Goal: Transaction & Acquisition: Purchase product/service

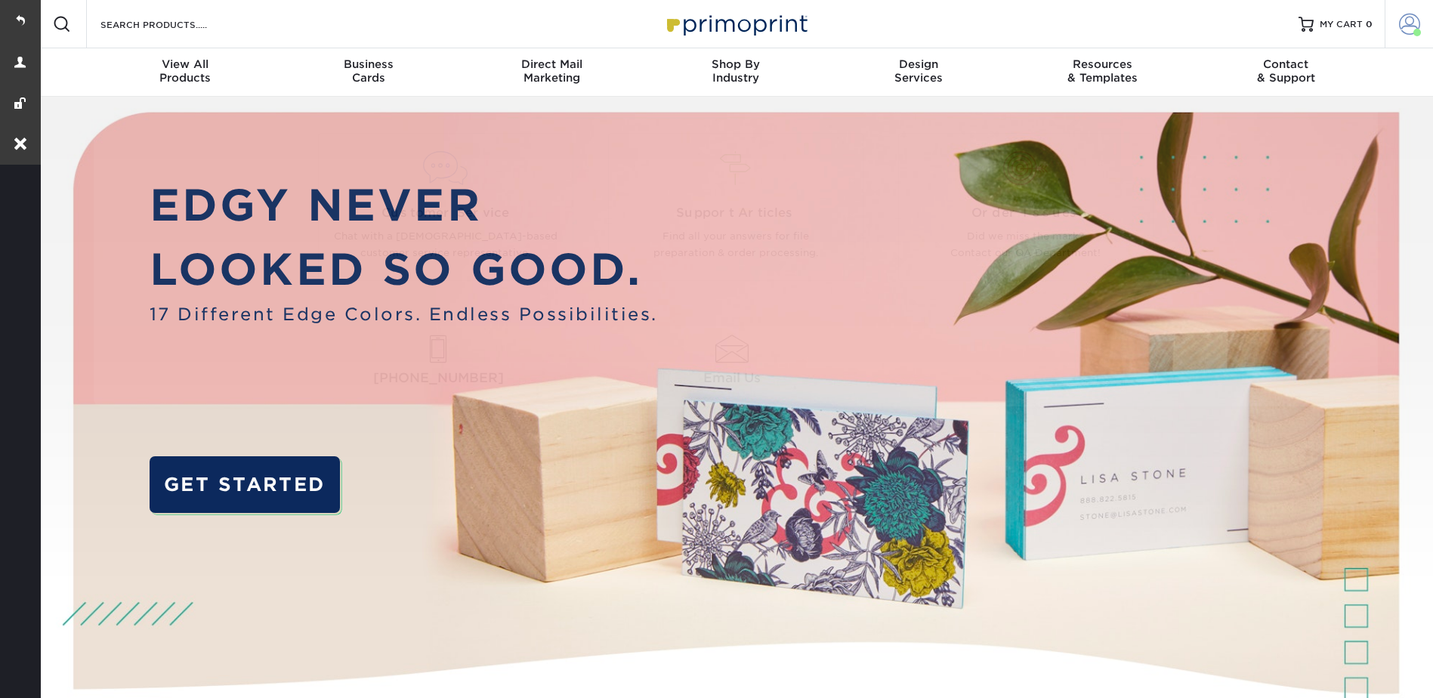
click at [1414, 17] on span at bounding box center [1409, 24] width 21 height 21
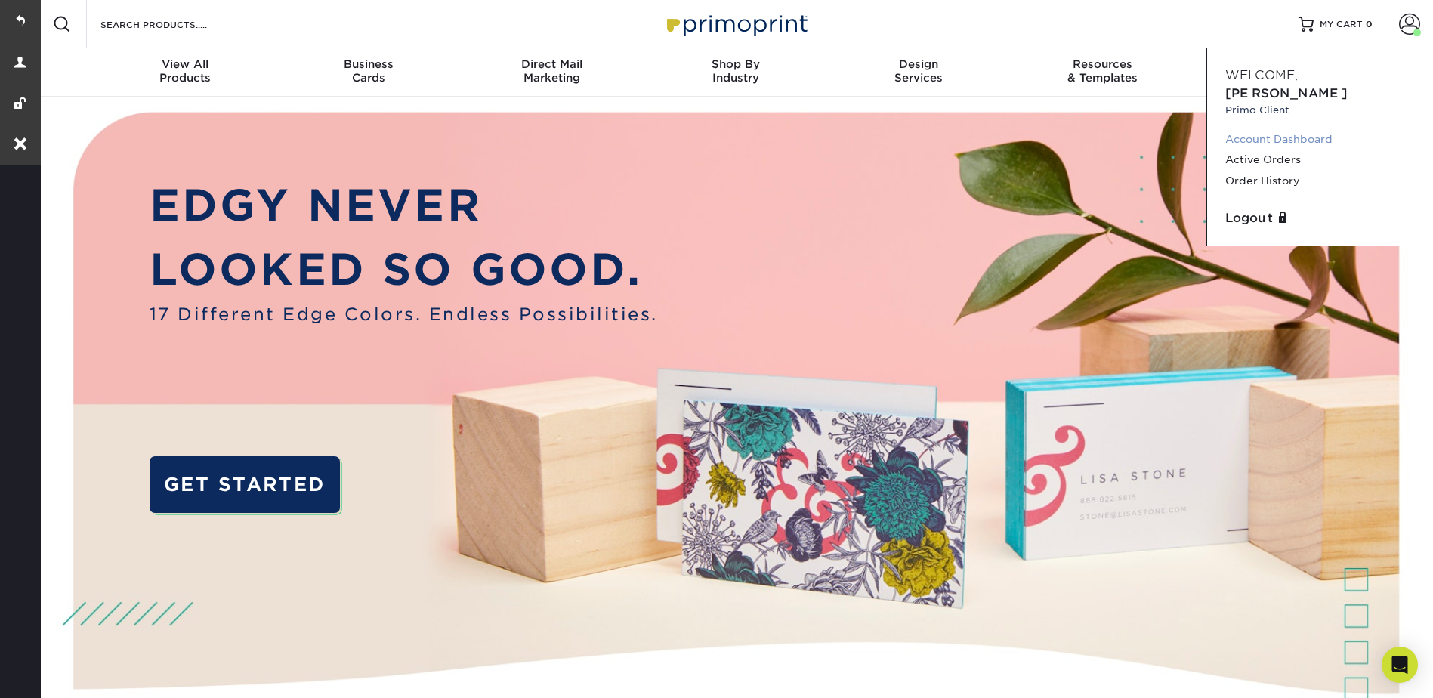
click at [1264, 129] on link "Account Dashboard" at bounding box center [1320, 139] width 190 height 20
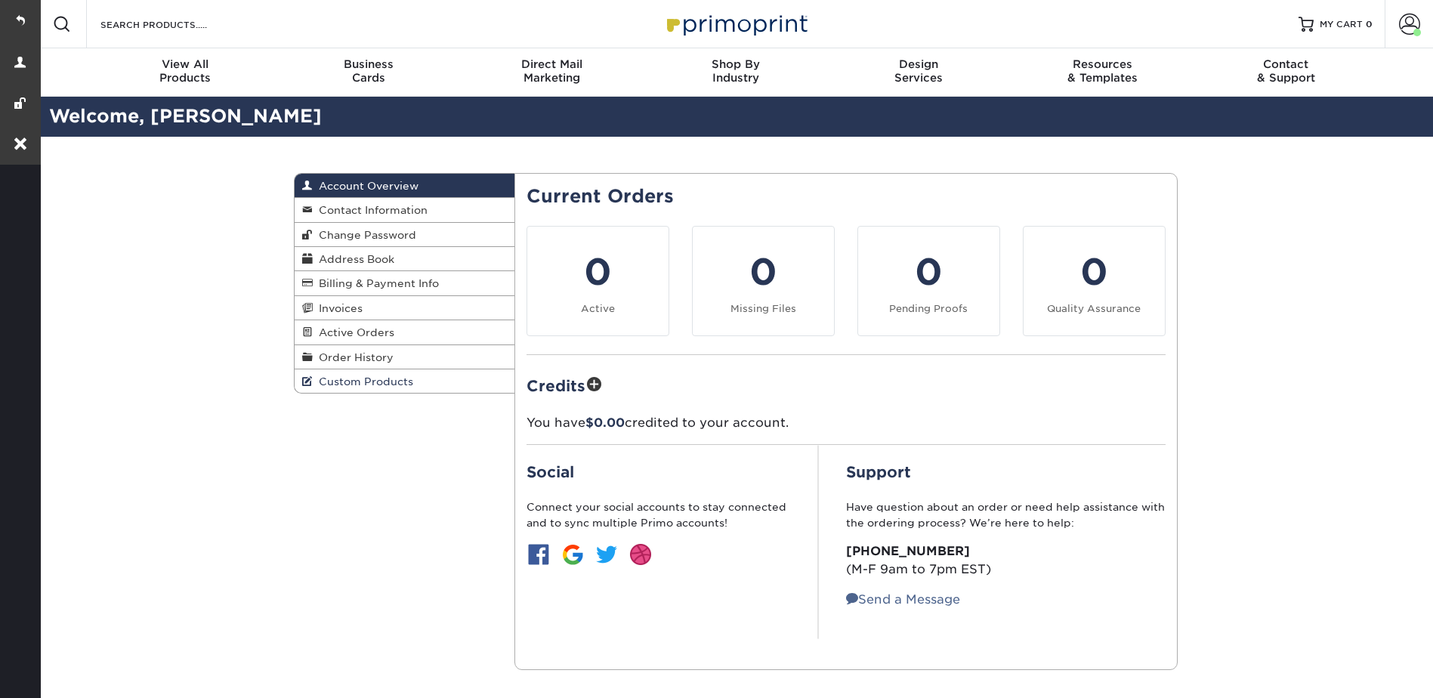
click at [352, 384] on span "Custom Products" at bounding box center [363, 381] width 100 height 12
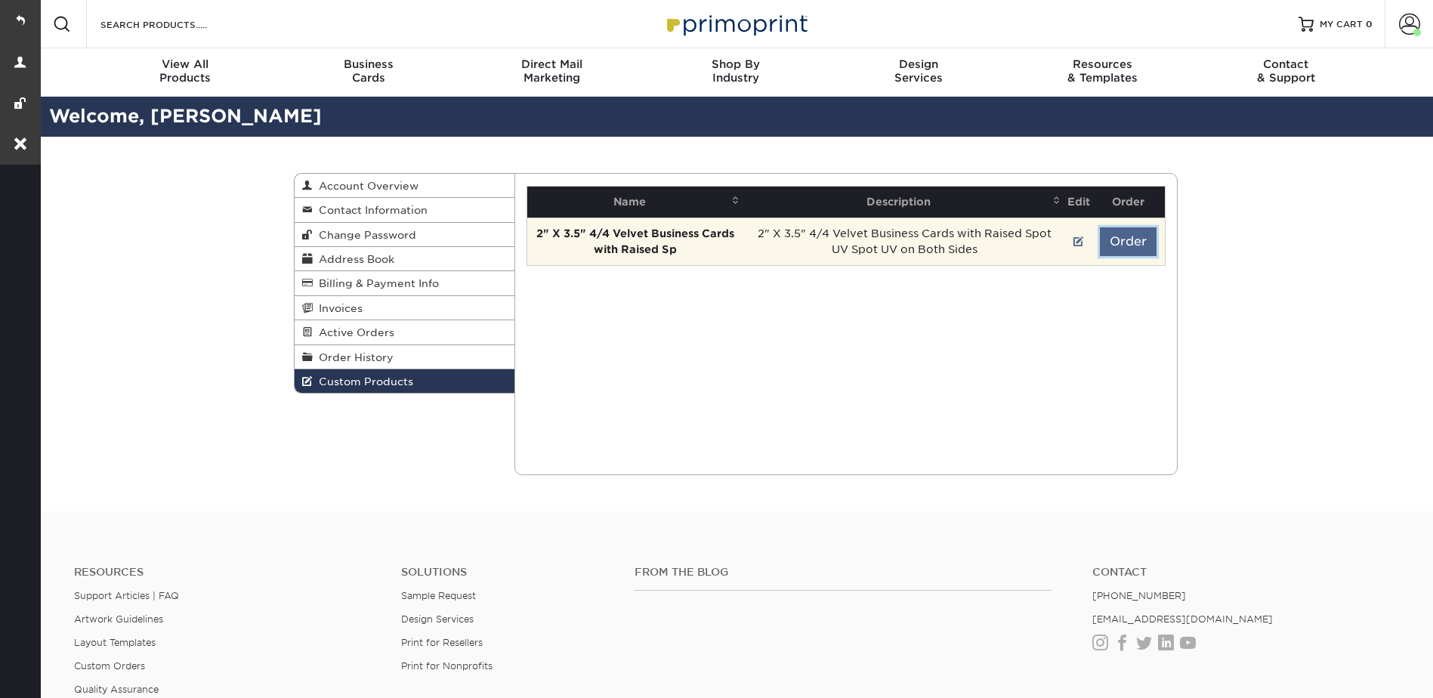
click at [1121, 236] on button "Order" at bounding box center [1128, 241] width 57 height 29
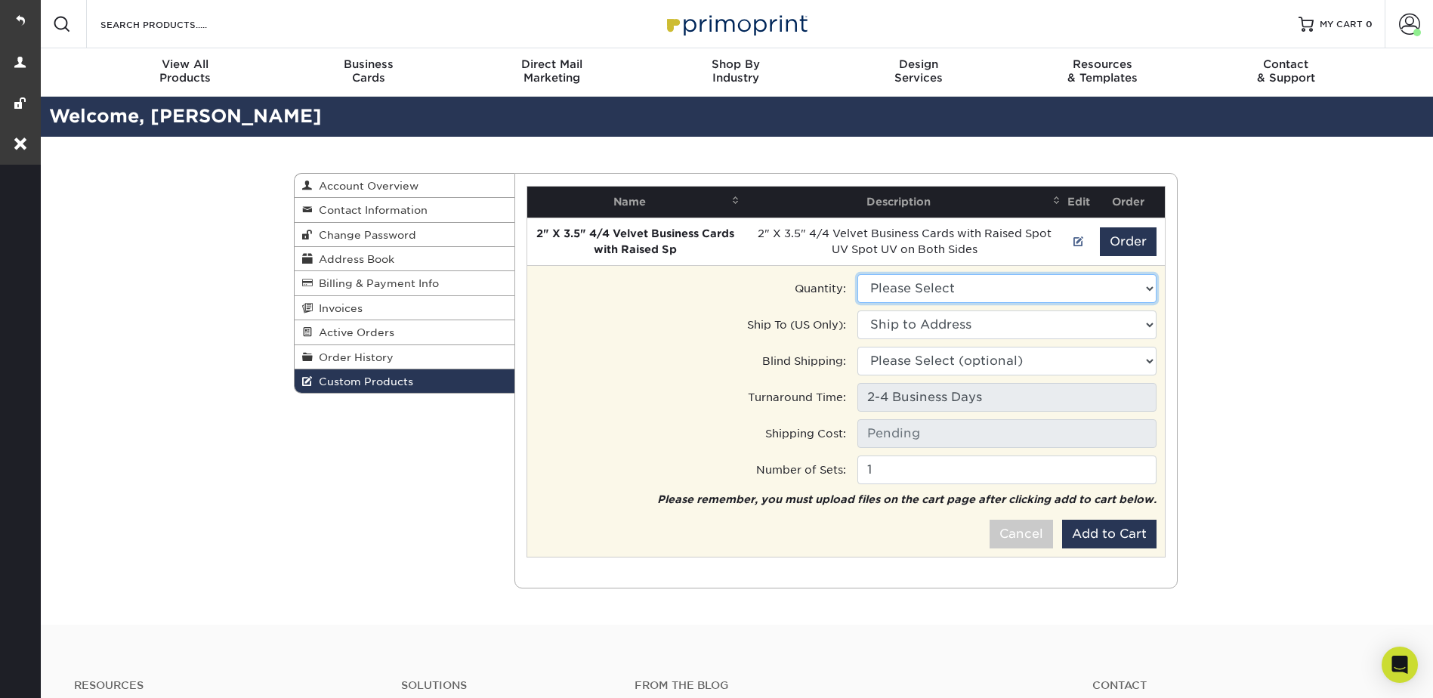
click at [918, 278] on select "Please Select 100 - $106.50 250 - $152.00" at bounding box center [1006, 288] width 299 height 29
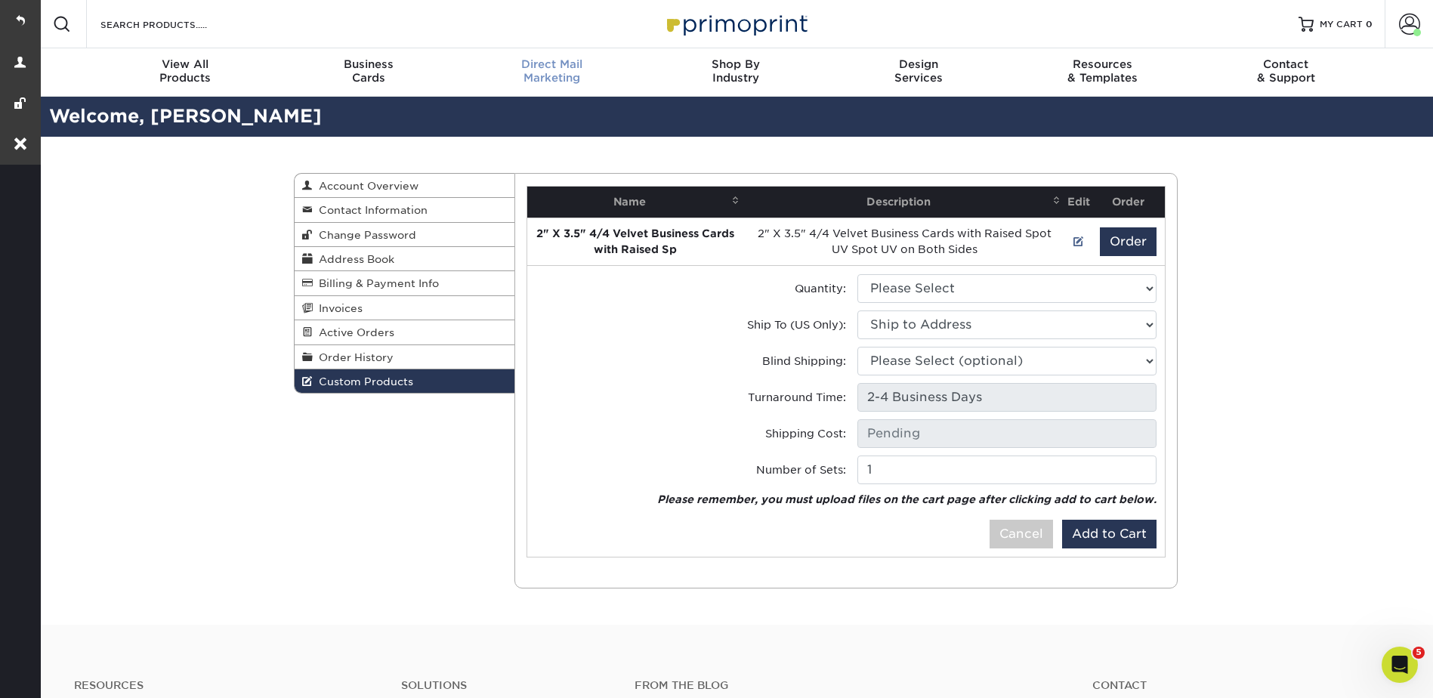
drag, startPoint x: 26, startPoint y: 17, endPoint x: 494, endPoint y: 69, distance: 471.1
click at [26, 17] on link at bounding box center [20, 20] width 41 height 41
